Goal: Task Accomplishment & Management: Manage account settings

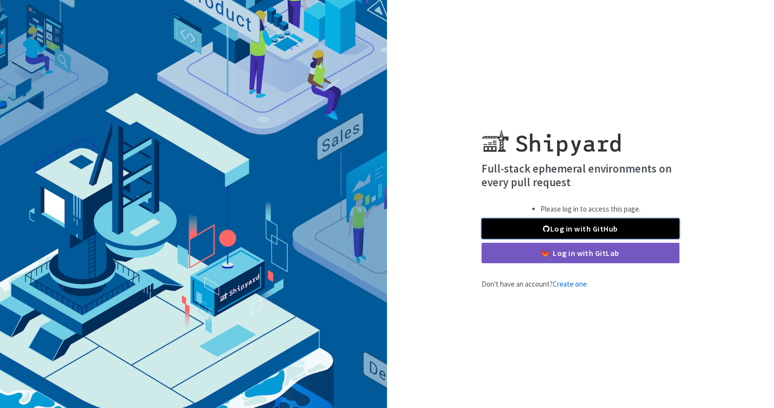
click at [561, 224] on link "Log in with GitHub" at bounding box center [580, 228] width 198 height 20
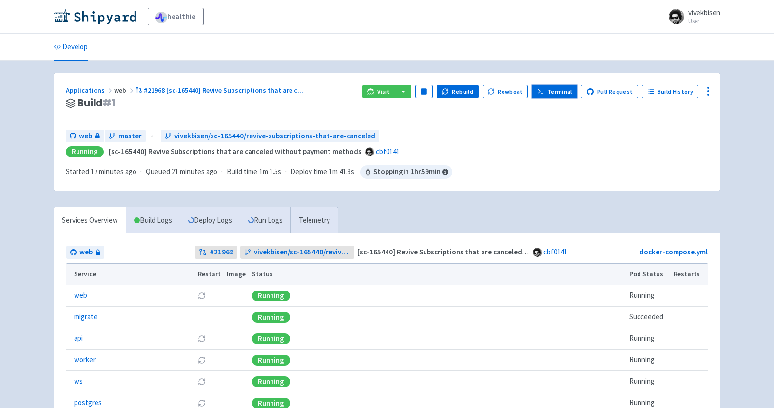
click at [574, 97] on link "Terminal" at bounding box center [554, 92] width 45 height 14
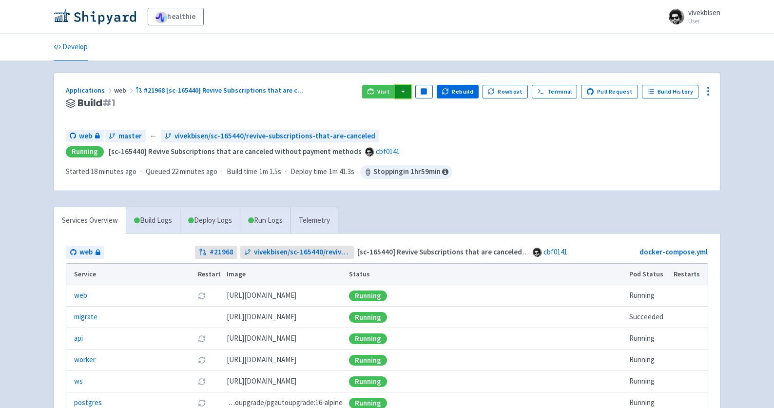
click at [411, 94] on button "button" at bounding box center [403, 92] width 17 height 14
click at [438, 113] on link "web (api)" at bounding box center [422, 111] width 56 height 15
click at [705, 93] on icon at bounding box center [708, 91] width 12 height 12
click at [694, 163] on span "Env Vars" at bounding box center [671, 165] width 65 height 14
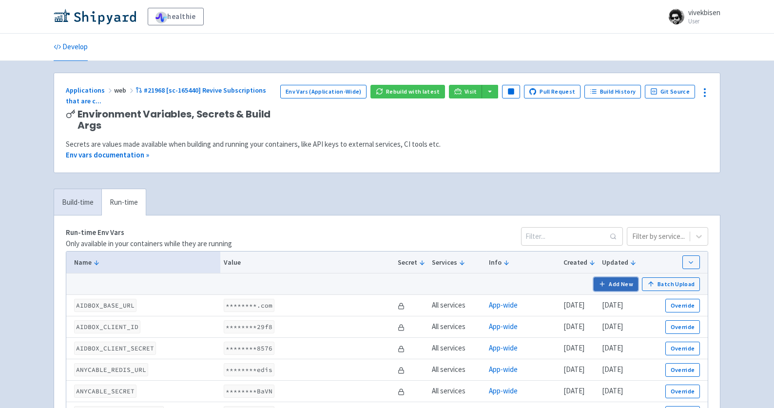
click at [626, 283] on button "Add New" at bounding box center [616, 284] width 45 height 14
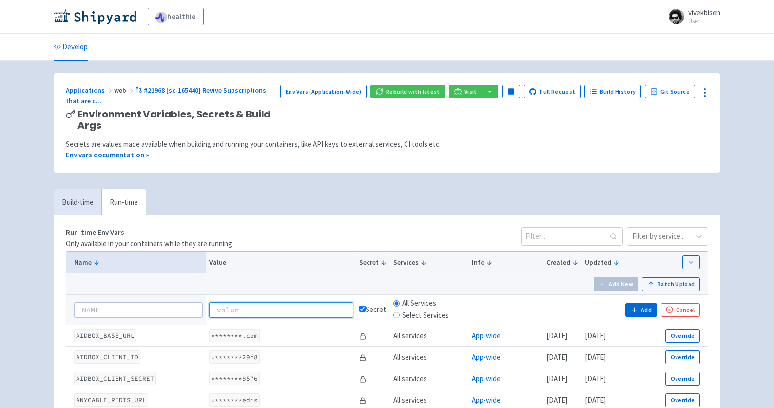
click at [260, 311] on input at bounding box center [281, 310] width 144 height 16
paste input "whsec_gJuAjE4JNQh0M9TFE3RNtvOskqZw6jSc"
type input "whsec_gJuAjE4JNQh0M9TFE3RNtvOskqZw6jSc"
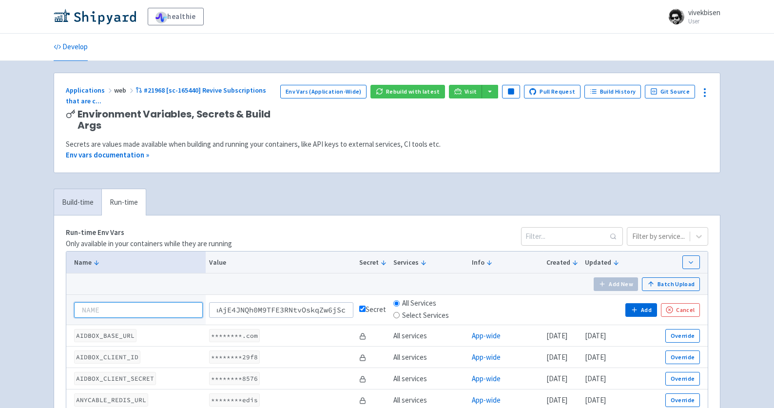
scroll to position [0, 0]
click at [153, 313] on input at bounding box center [138, 310] width 129 height 16
paste input "STRIPE_WEBHOOK_SECRET"
type input "STRIPE_WEBHOOK_SECRET"
click at [643, 307] on button "Add" at bounding box center [640, 310] width 31 height 14
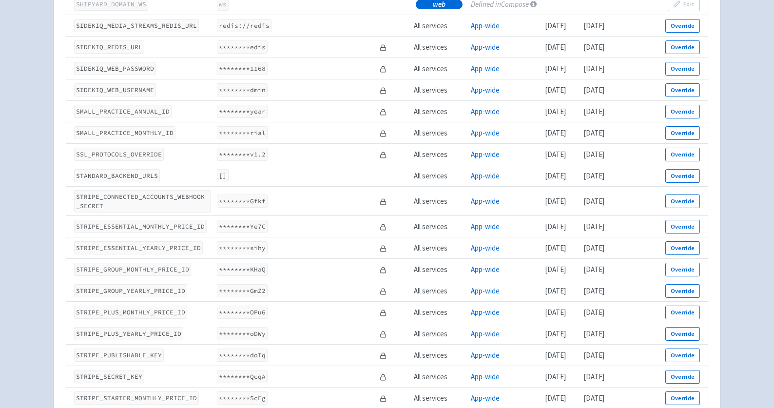
scroll to position [3081, 0]
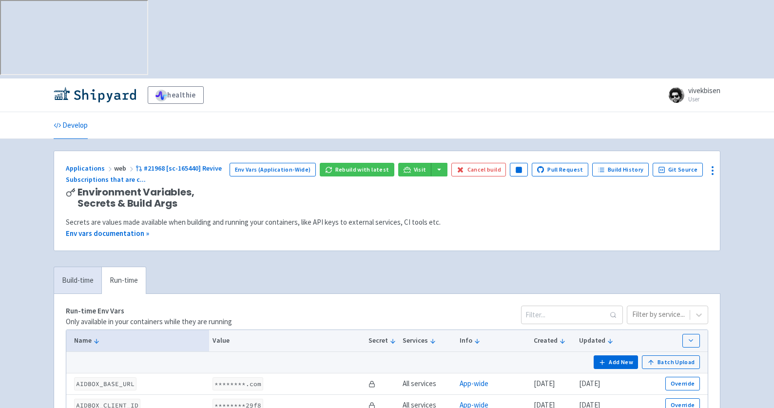
scroll to position [3081, 0]
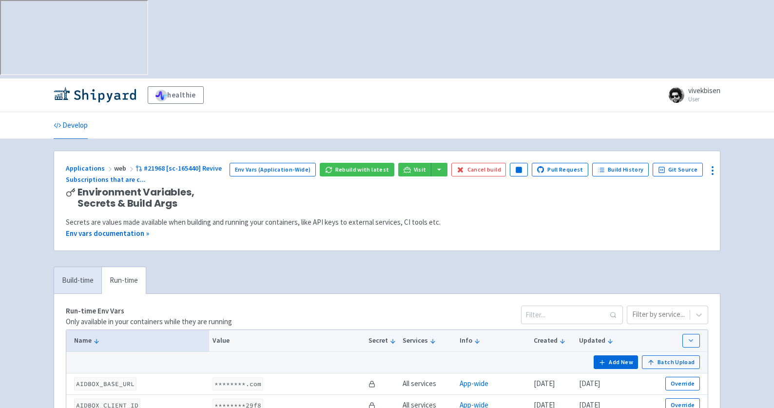
click at [195, 151] on div "Applications web #21968 [sc-165440] Revive Subscriptions that are c ... Environ…" at bounding box center [387, 200] width 666 height 99
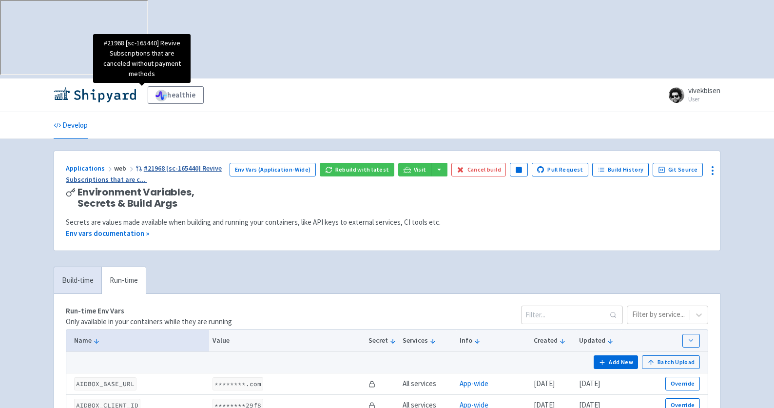
click at [193, 164] on span "#21968 [sc-165440] Revive Subscriptions that are c ..." at bounding box center [144, 174] width 156 height 20
